Goal: Transaction & Acquisition: Purchase product/service

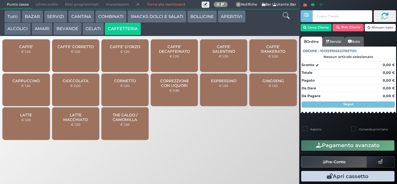
click at [31, 49] on span "CAFFE'" at bounding box center [26, 46] width 14 height 5
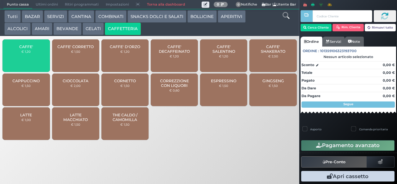
click at [30, 49] on span "CAFFE'" at bounding box center [26, 46] width 14 height 5
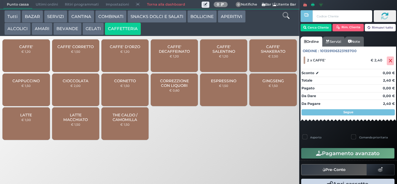
scroll to position [13, 0]
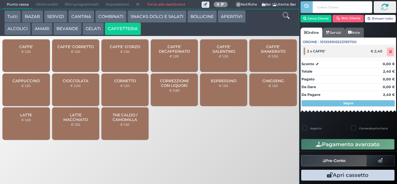
click at [389, 52] on icon at bounding box center [391, 52] width 4 height 0
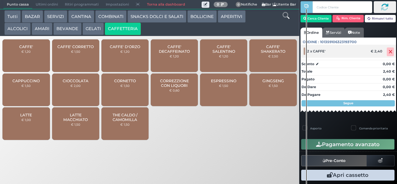
scroll to position [2, 0]
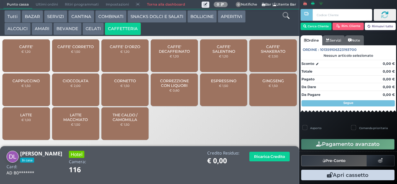
click at [31, 49] on span "CAFFE'" at bounding box center [26, 46] width 14 height 5
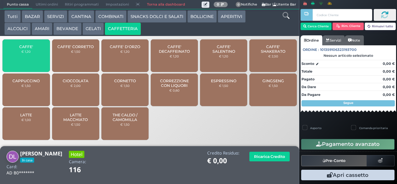
click at [38, 54] on div "CAFFE' € 1,20" at bounding box center [25, 55] width 47 height 33
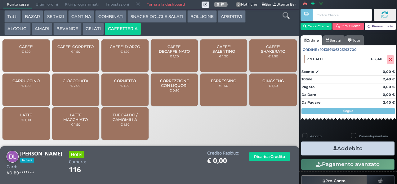
click at [334, 148] on icon "button" at bounding box center [335, 148] width 4 height 7
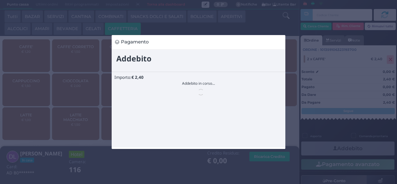
scroll to position [0, 0]
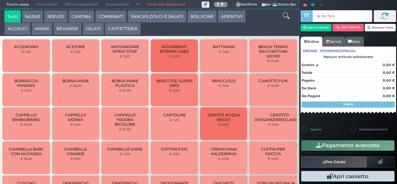
type input "2e 7d 76 b9"
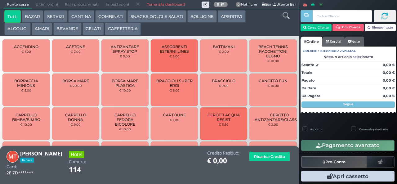
click at [123, 29] on button "CAFFETTERIA" at bounding box center [123, 29] width 36 height 12
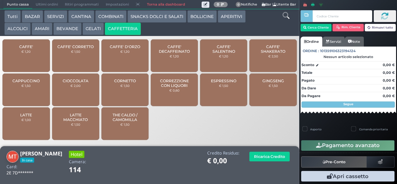
click at [25, 49] on span "CAFFE'" at bounding box center [26, 46] width 14 height 5
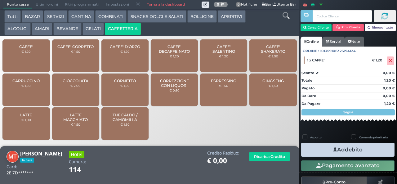
click at [344, 151] on button "Addebito" at bounding box center [347, 150] width 93 height 14
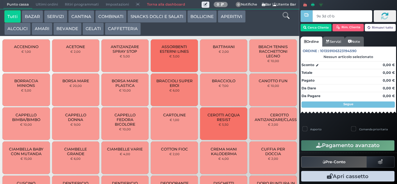
type input "9e 3d c0 b9"
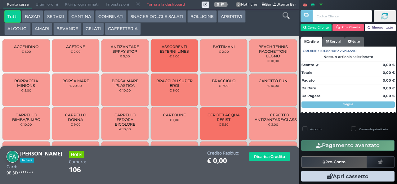
click at [121, 30] on button "CAFFETTERIA" at bounding box center [123, 29] width 36 height 12
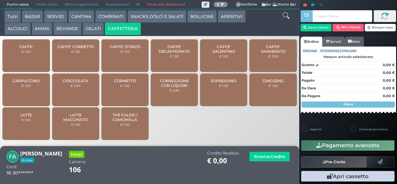
click at [30, 49] on span "CAFFE'" at bounding box center [26, 46] width 14 height 5
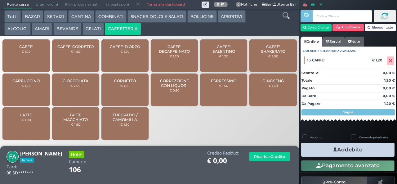
click at [334, 152] on icon "button" at bounding box center [335, 149] width 4 height 7
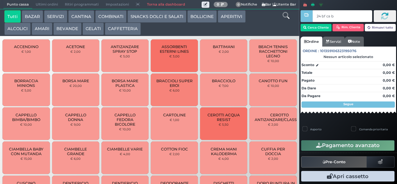
type input "24 bf ca b0"
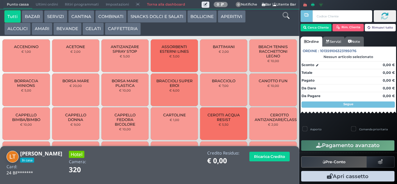
click at [122, 31] on button "CAFFETTERIA" at bounding box center [123, 29] width 36 height 12
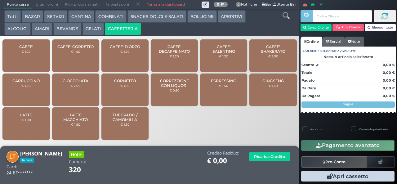
click at [221, 83] on span "ESPRESSINO" at bounding box center [223, 81] width 25 height 5
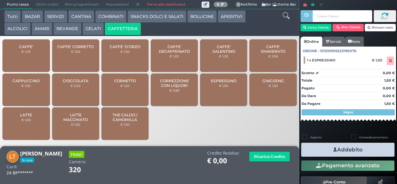
click at [334, 149] on icon "button" at bounding box center [335, 149] width 4 height 7
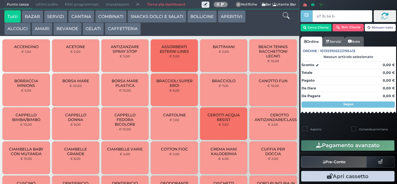
type input "a7 1b be b9"
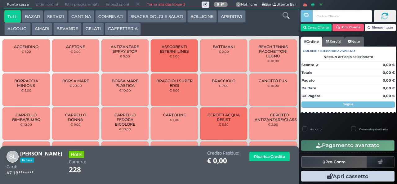
click at [123, 29] on button "CAFFETTERIA" at bounding box center [123, 29] width 36 height 12
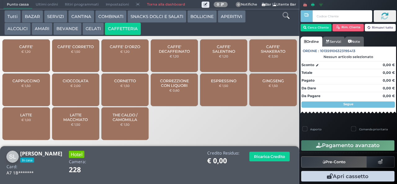
click at [30, 60] on div "CAFFE' € 1,20" at bounding box center [25, 55] width 47 height 33
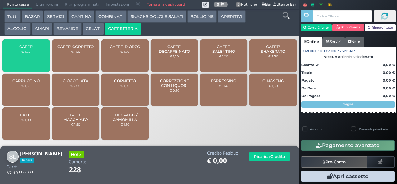
click at [30, 53] on small "€ 1,20" at bounding box center [25, 52] width 9 height 4
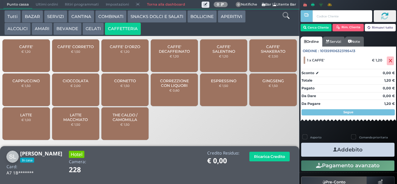
click at [30, 49] on span "CAFFE'" at bounding box center [26, 46] width 14 height 5
click at [333, 149] on icon "button" at bounding box center [335, 149] width 4 height 7
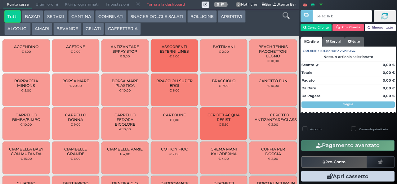
type input "3e ac 1a b9"
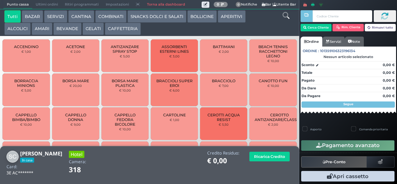
click at [130, 34] on button "CAFFETTERIA" at bounding box center [123, 29] width 36 height 12
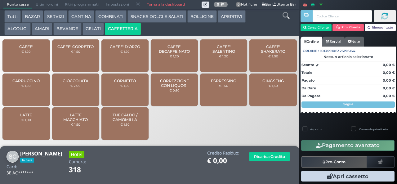
click at [31, 49] on span "CAFFE'" at bounding box center [26, 46] width 14 height 5
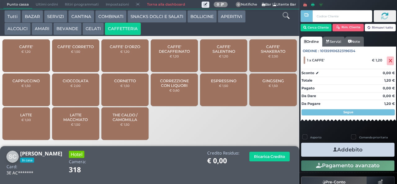
click at [334, 149] on button "Addebito" at bounding box center [347, 150] width 93 height 14
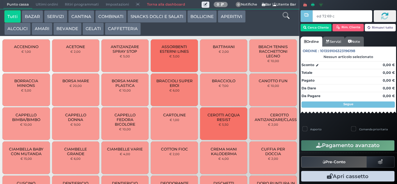
type input "ed 72 69 c3"
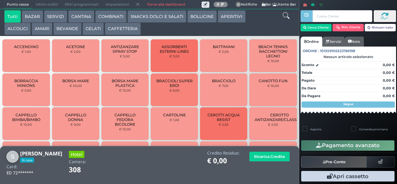
click at [120, 31] on button "CAFFETTERIA" at bounding box center [123, 29] width 36 height 12
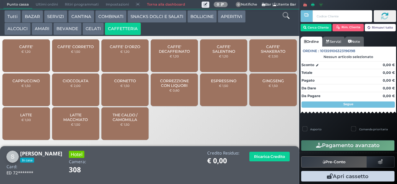
click at [30, 49] on span "CAFFE'" at bounding box center [26, 46] width 14 height 5
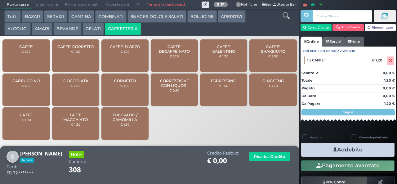
click at [334, 148] on icon "button" at bounding box center [335, 149] width 4 height 7
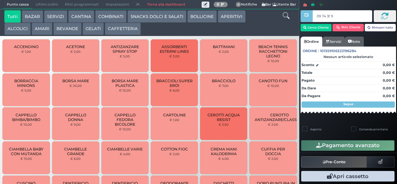
type input "09 74 3f 95"
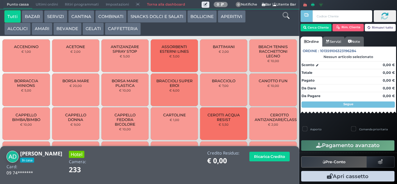
click at [123, 31] on button "CAFFETTERIA" at bounding box center [123, 29] width 36 height 12
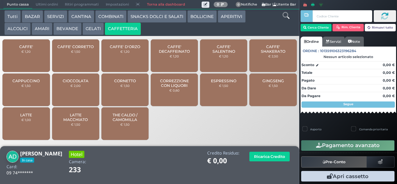
click at [30, 53] on small "€ 1,20" at bounding box center [25, 52] width 9 height 4
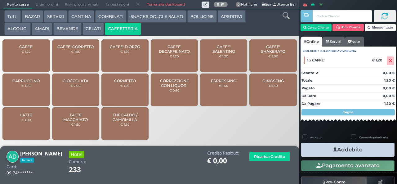
click at [333, 151] on icon "button" at bounding box center [335, 149] width 4 height 7
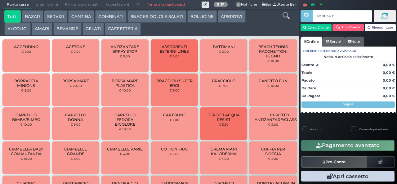
type input "e0 9f be b9"
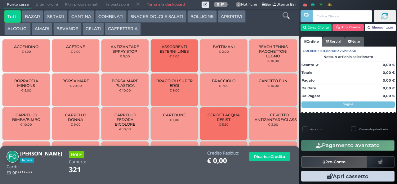
click at [120, 31] on button "CAFFETTERIA" at bounding box center [123, 29] width 36 height 12
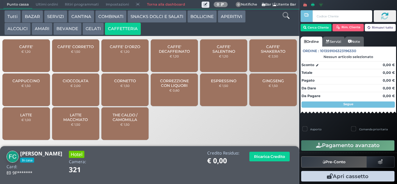
click at [31, 49] on span "CAFFE'" at bounding box center [26, 46] width 14 height 5
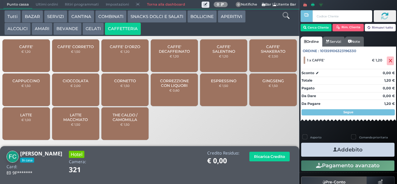
click at [325, 152] on button "Addebito" at bounding box center [347, 150] width 93 height 14
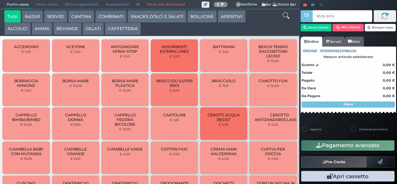
type input "65 1b b9 b9"
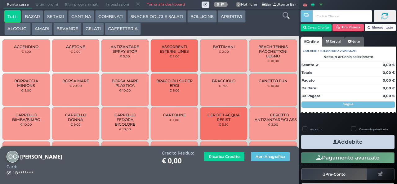
click at [123, 28] on button "CAFFETTERIA" at bounding box center [123, 29] width 36 height 12
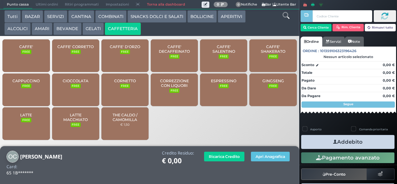
click at [30, 49] on span "CAFFE'" at bounding box center [26, 46] width 14 height 5
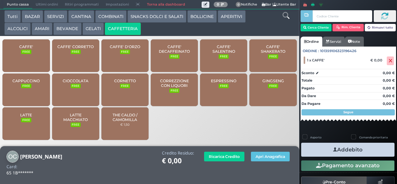
click at [333, 149] on icon "button" at bounding box center [335, 149] width 4 height 7
